Goal: Transaction & Acquisition: Purchase product/service

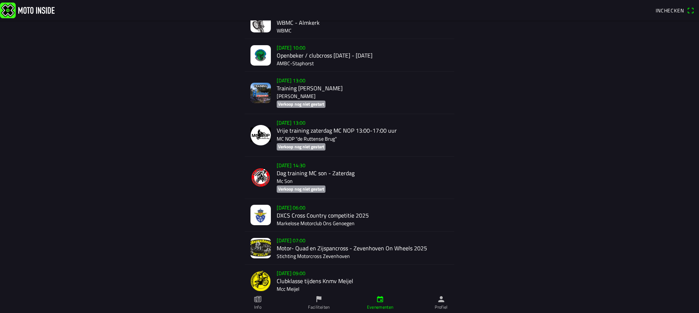
scroll to position [2239, 0]
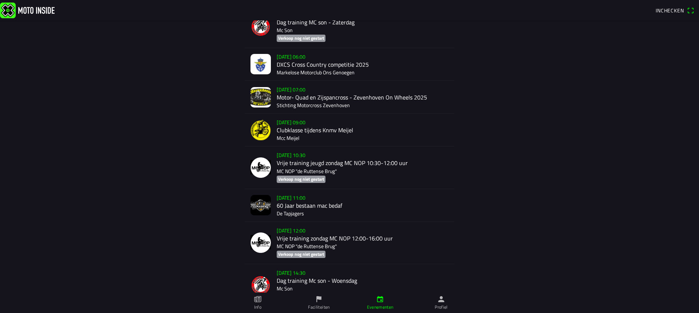
click at [310, 124] on div "[DATE] 09:00 Clubklasse tijdens Knmv Meijel Mcc Meijel" at bounding box center [363, 130] width 172 height 32
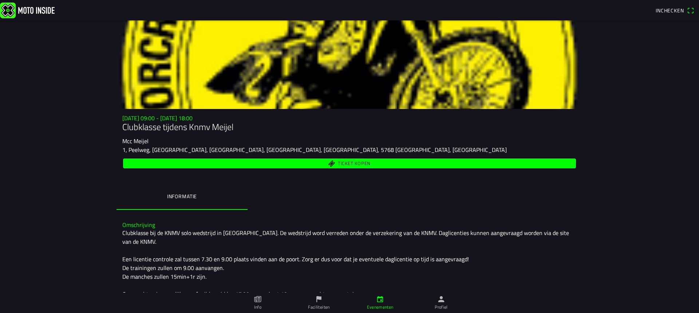
scroll to position [5, 0]
click at [341, 161] on span "Ticket kopen" at bounding box center [354, 163] width 33 height 5
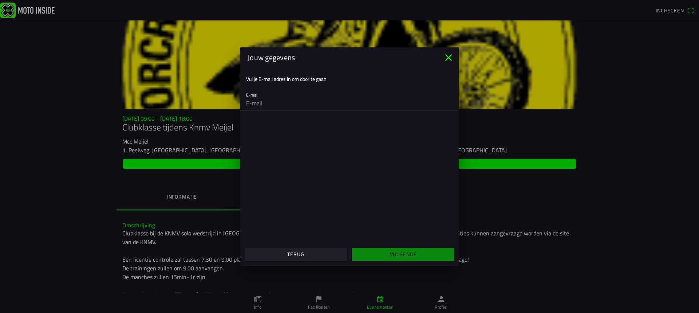
click at [281, 103] on input "email" at bounding box center [349, 103] width 207 height 15
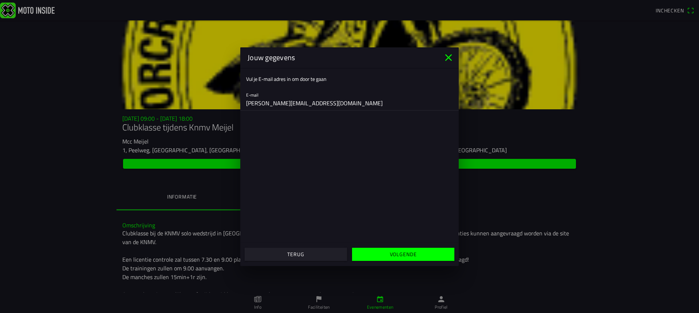
type input "[PERSON_NAME][EMAIL_ADDRESS][DOMAIN_NAME]"
click at [0, 0] on slot "Volgende" at bounding box center [0, 0] width 0 height 0
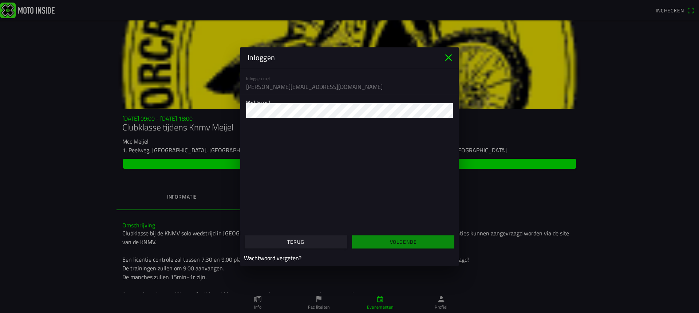
click at [292, 101] on div "Wachtwoord" at bounding box center [349, 105] width 207 height 23
click at [448, 113] on icon "eye" at bounding box center [448, 108] width 9 height 23
click at [451, 107] on icon "eye" at bounding box center [449, 108] width 8 height 7
click at [450, 108] on icon "eye" at bounding box center [449, 108] width 8 height 5
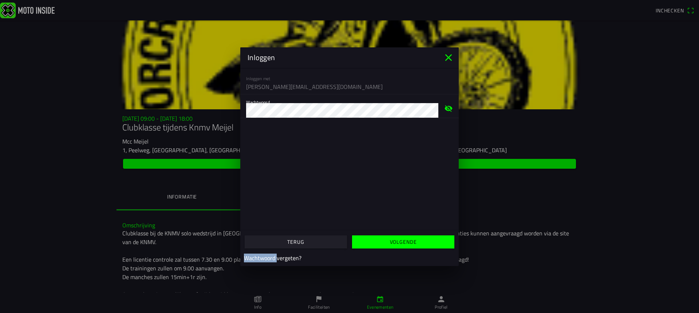
click at [450, 108] on icon "eye" at bounding box center [449, 108] width 8 height 7
click at [424, 236] on span "Volgende" at bounding box center [402, 241] width 91 height 13
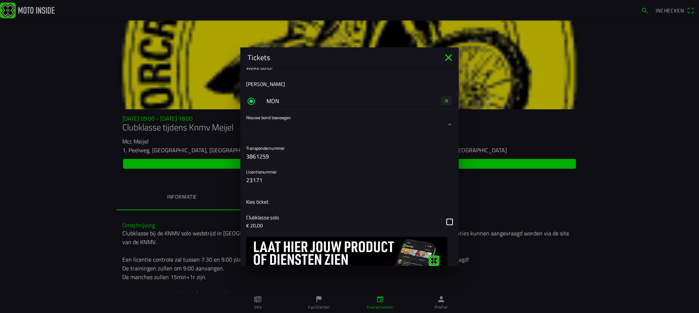
scroll to position [182, 0]
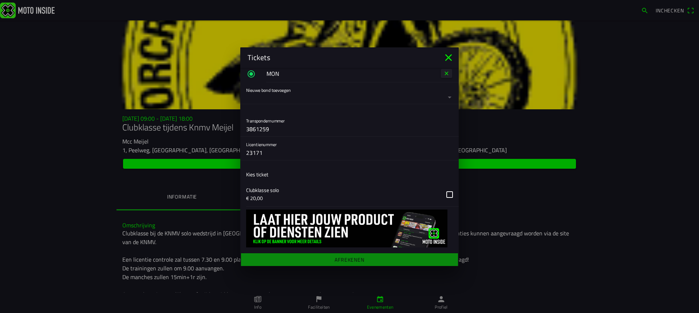
click at [395, 196] on button "button" at bounding box center [352, 194] width 213 height 24
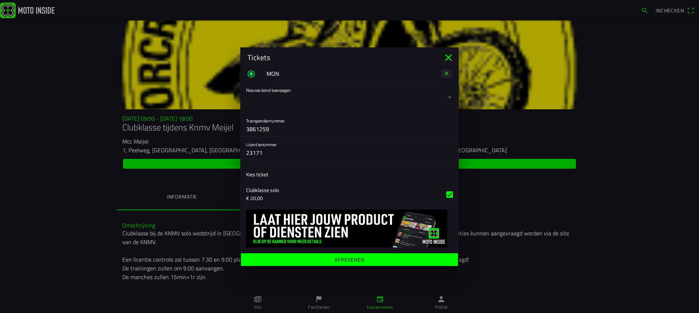
click at [409, 257] on span "Afrekenen" at bounding box center [349, 259] width 206 height 13
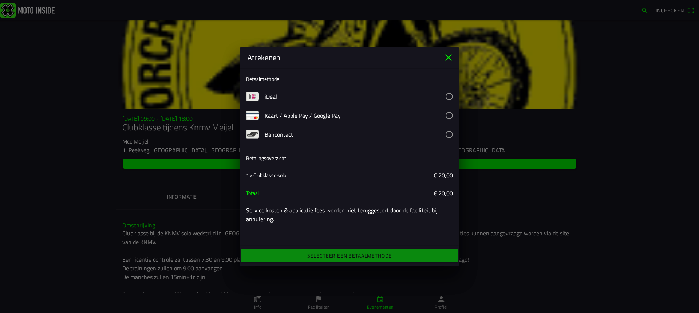
click at [361, 102] on button "button" at bounding box center [362, 96] width 194 height 19
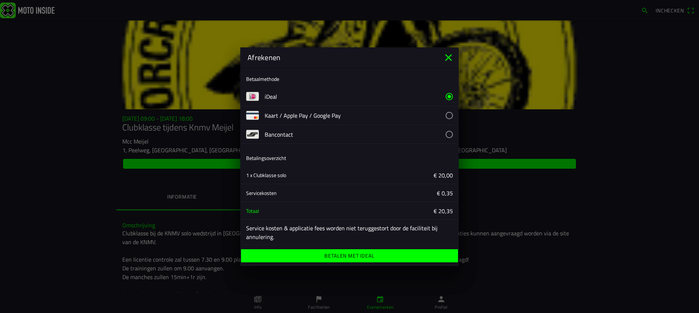
click at [379, 253] on span "Betalen met iDeal" at bounding box center [349, 255] width 206 height 13
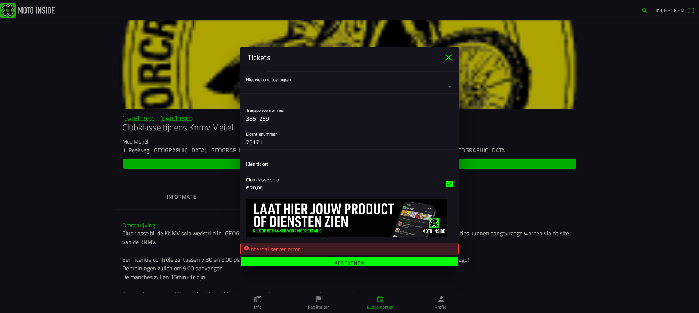
scroll to position [198, 0]
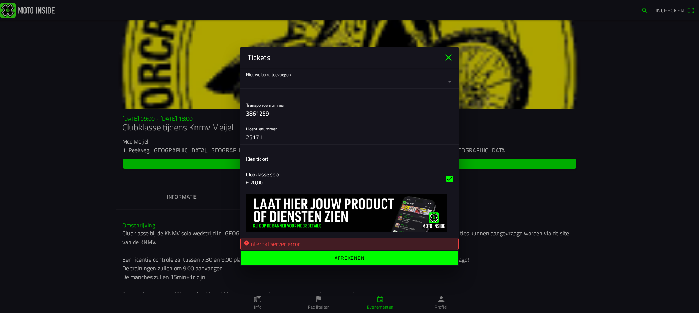
click at [332, 253] on span "Afrekenen" at bounding box center [349, 257] width 206 height 13
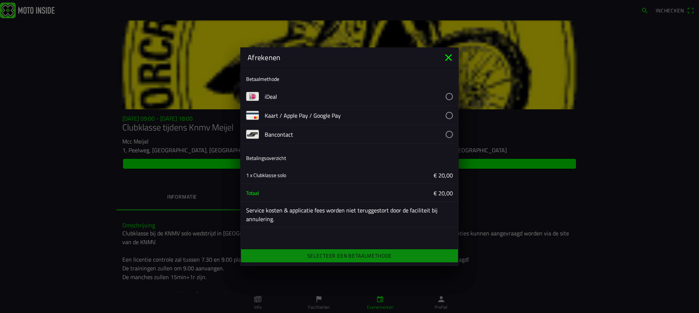
click at [361, 104] on button "button" at bounding box center [362, 96] width 194 height 19
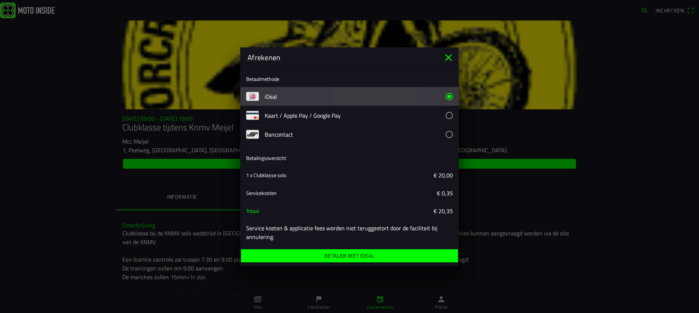
click at [358, 114] on button "button" at bounding box center [362, 115] width 194 height 19
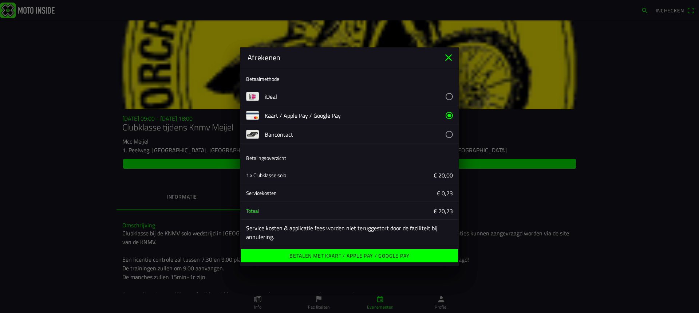
click at [375, 254] on ion-label "Betalen met Kaart / Apple Pay / Google Pay" at bounding box center [349, 255] width 120 height 5
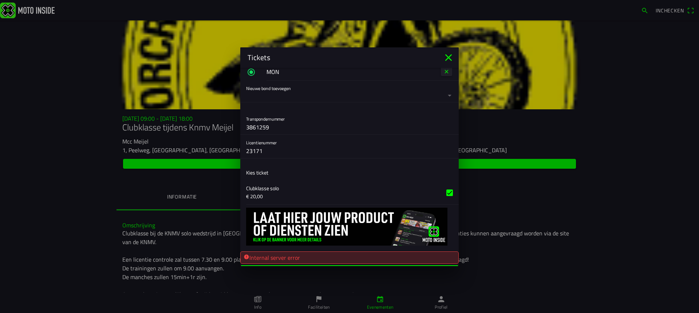
scroll to position [198, 0]
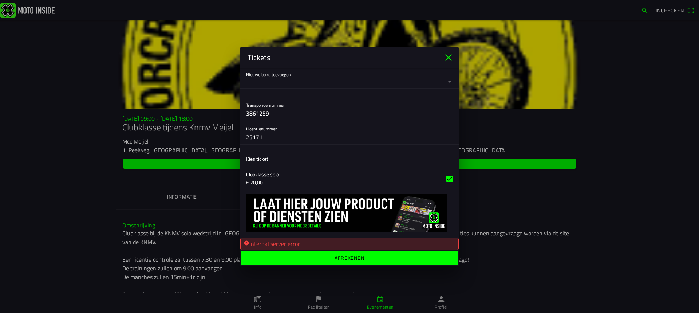
click at [373, 259] on span "Afrekenen" at bounding box center [349, 257] width 206 height 13
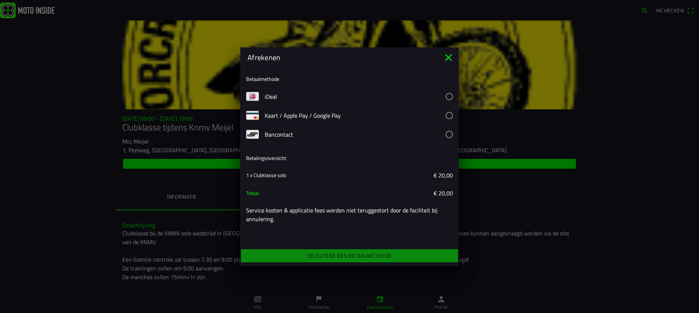
click at [358, 115] on button "button" at bounding box center [362, 115] width 194 height 19
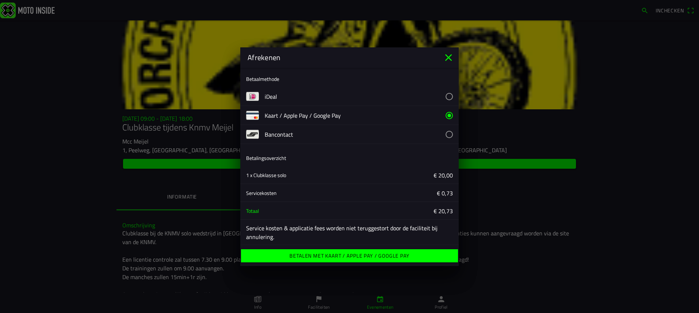
click at [350, 254] on ion-label "Betalen met Kaart / Apple Pay / Google Pay" at bounding box center [349, 255] width 120 height 5
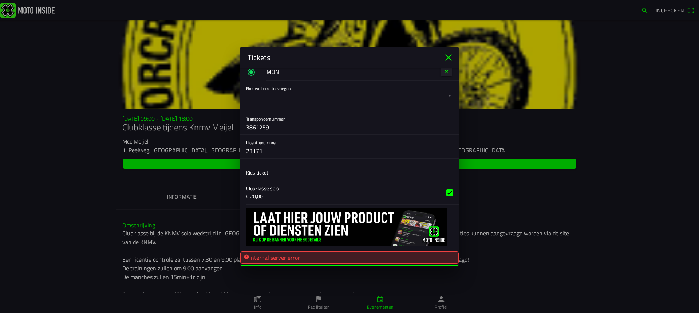
click at [248, 258] on icon "alert" at bounding box center [246, 256] width 5 height 5
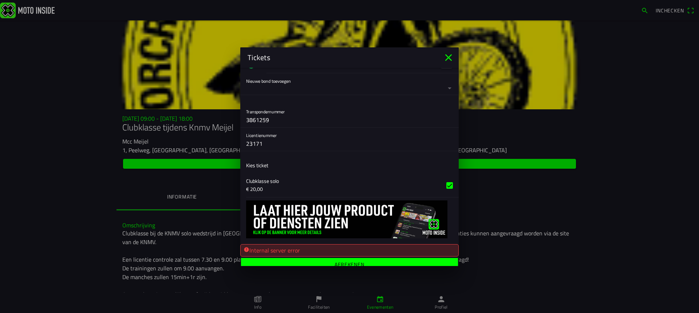
scroll to position [198, 0]
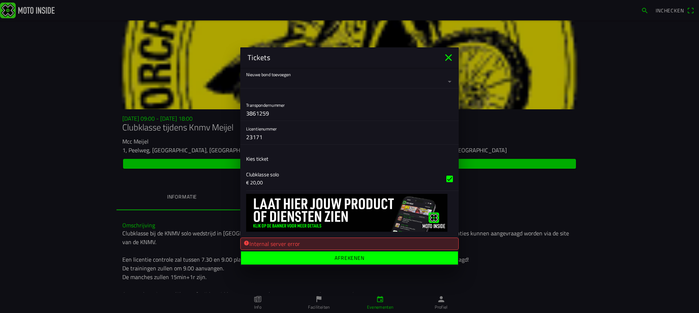
click at [452, 56] on icon "close" at bounding box center [449, 58] width 12 height 12
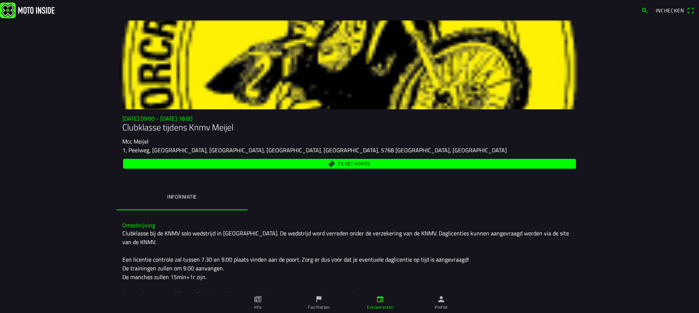
scroll to position [0, 0]
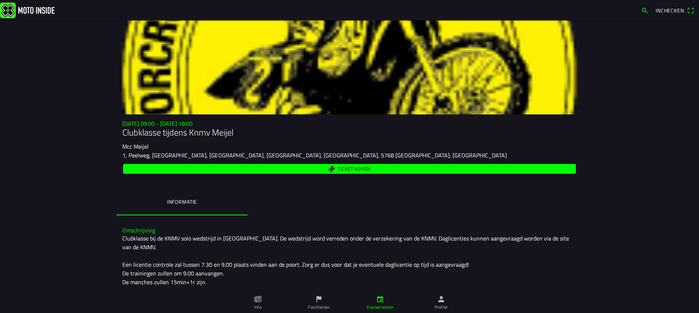
click at [360, 173] on span "Ticket kopen" at bounding box center [349, 169] width 444 height 10
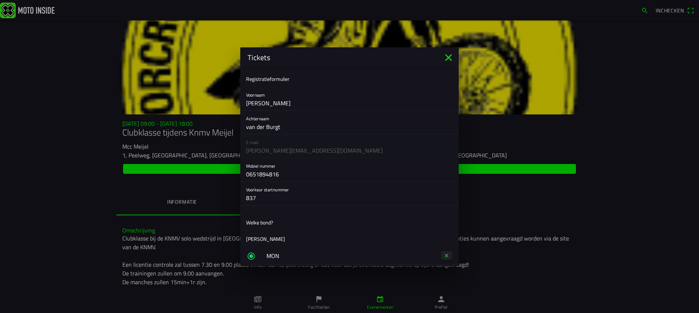
scroll to position [182, 0]
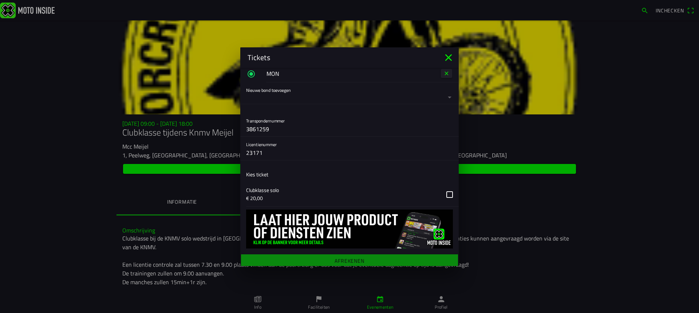
click at [310, 191] on button "button" at bounding box center [352, 194] width 213 height 24
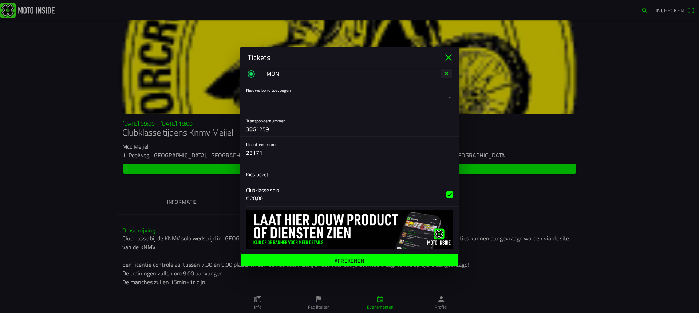
click at [344, 258] on ion-label "Afrekenen" at bounding box center [349, 260] width 30 height 5
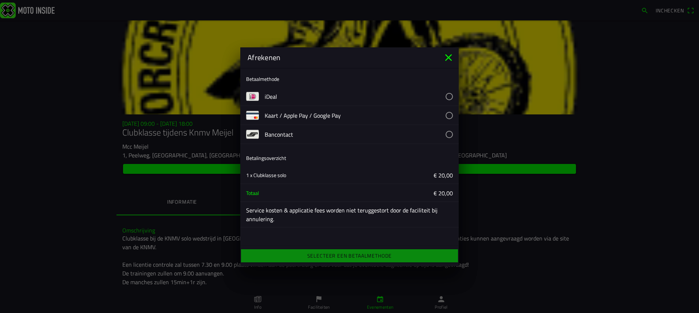
click at [450, 57] on icon "close" at bounding box center [449, 58] width 12 height 12
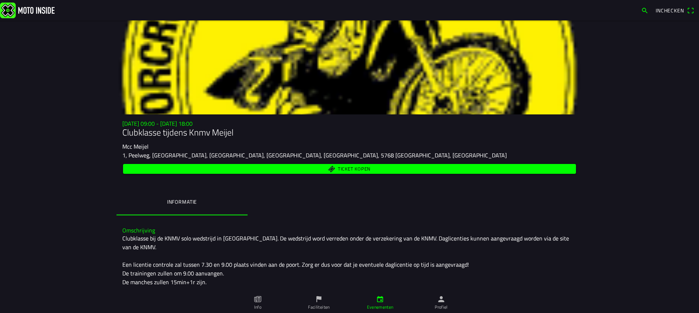
click at [33, 17] on ion-backdrop at bounding box center [349, 156] width 699 height 313
click at [33, 11] on img at bounding box center [27, 10] width 55 height 16
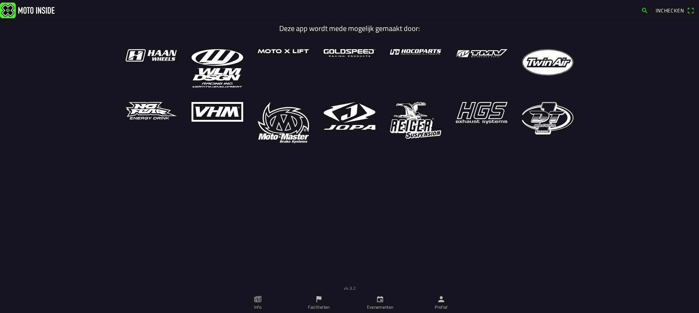
click at [254, 298] on icon "paper" at bounding box center [257, 299] width 7 height 6
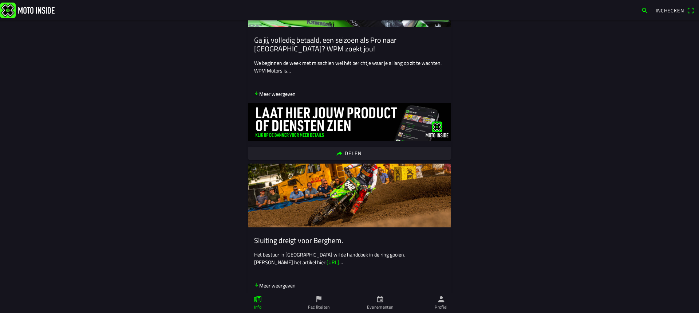
scroll to position [2462, 0]
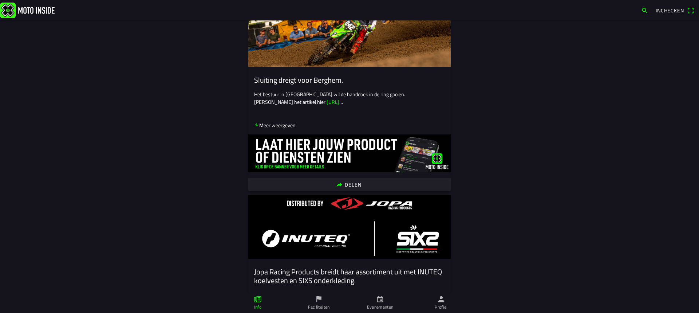
click at [447, 300] on link "Profiel" at bounding box center [441, 302] width 61 height 20
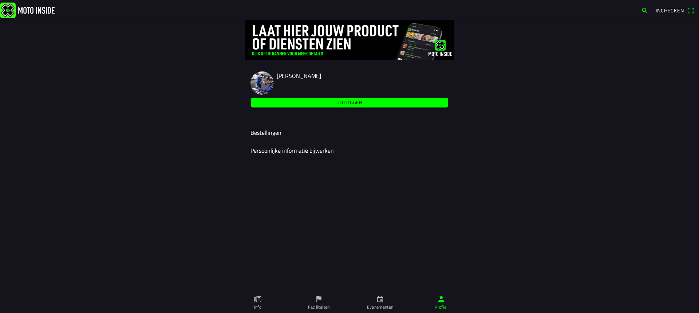
click at [260, 308] on ion-label "Info" at bounding box center [257, 307] width 7 height 7
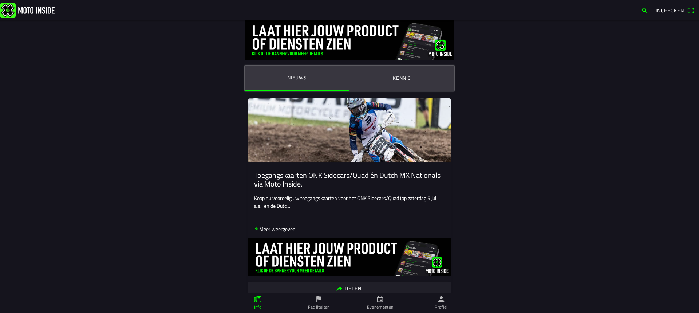
click at [373, 301] on link "Evenementen" at bounding box center [379, 302] width 61 height 20
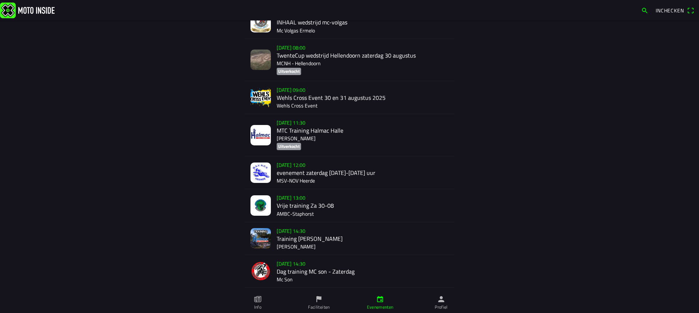
scroll to position [36, 0]
